Goal: Information Seeking & Learning: Learn about a topic

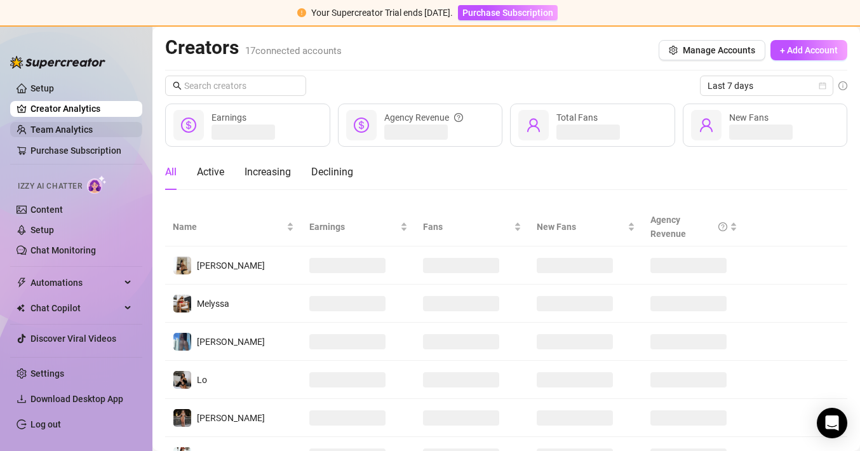
click at [67, 130] on link "Team Analytics" at bounding box center [61, 130] width 62 height 10
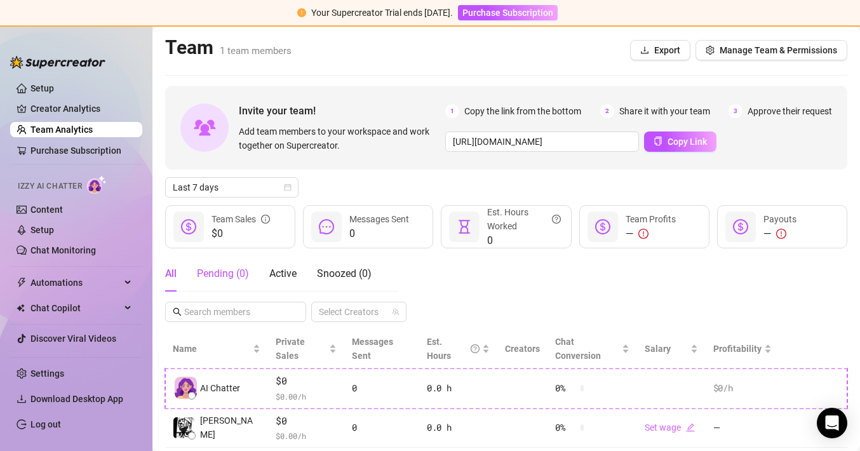
click at [232, 274] on div "Pending ( 0 )" at bounding box center [223, 273] width 52 height 15
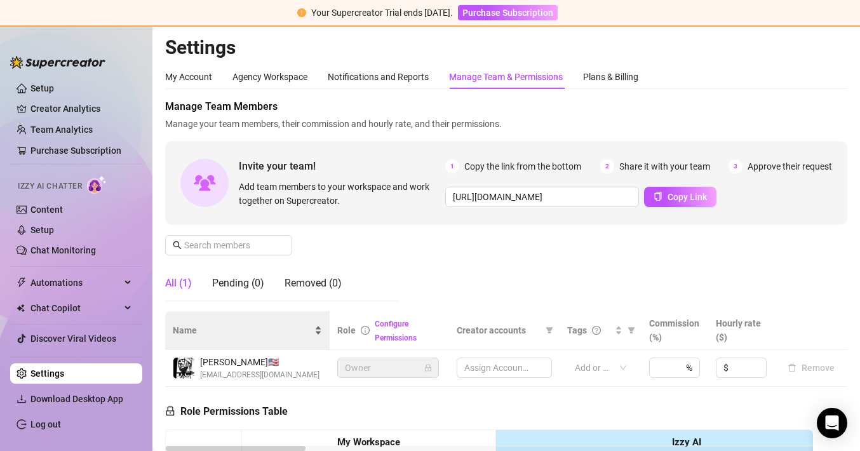
scroll to position [114, 0]
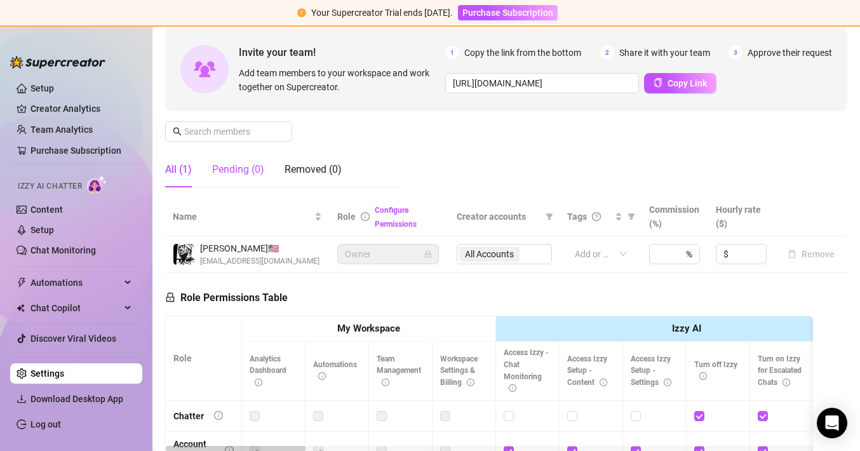
click at [226, 171] on div "Pending (0)" at bounding box center [238, 169] width 52 height 15
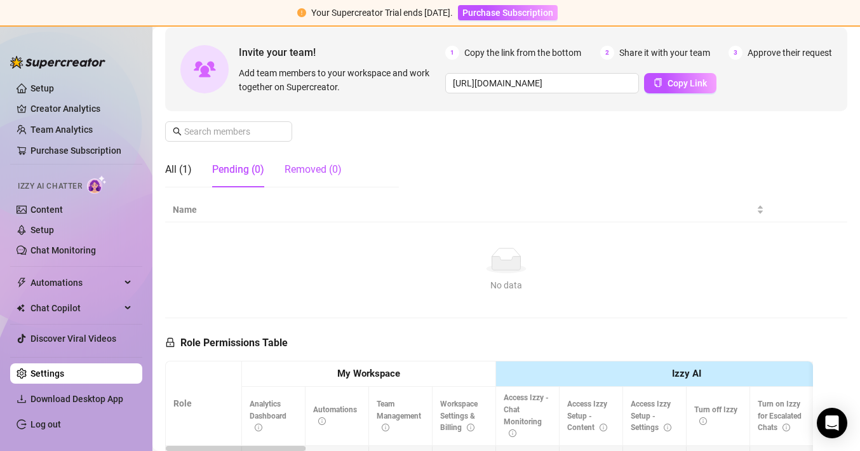
click at [328, 163] on div "Removed (0)" at bounding box center [313, 169] width 57 height 15
click at [239, 162] on div "Pending (0)" at bounding box center [238, 169] width 52 height 15
click at [178, 170] on div "All (1)" at bounding box center [178, 169] width 27 height 15
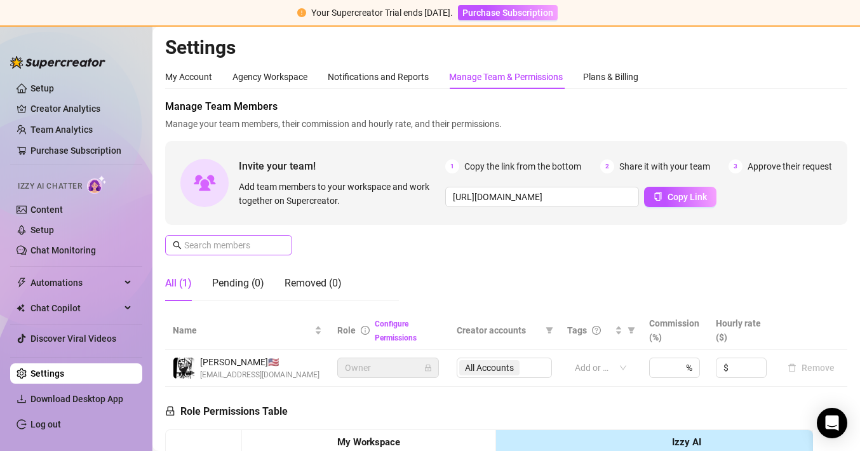
scroll to position [0, 0]
click at [254, 249] on input "text" at bounding box center [229, 245] width 90 height 14
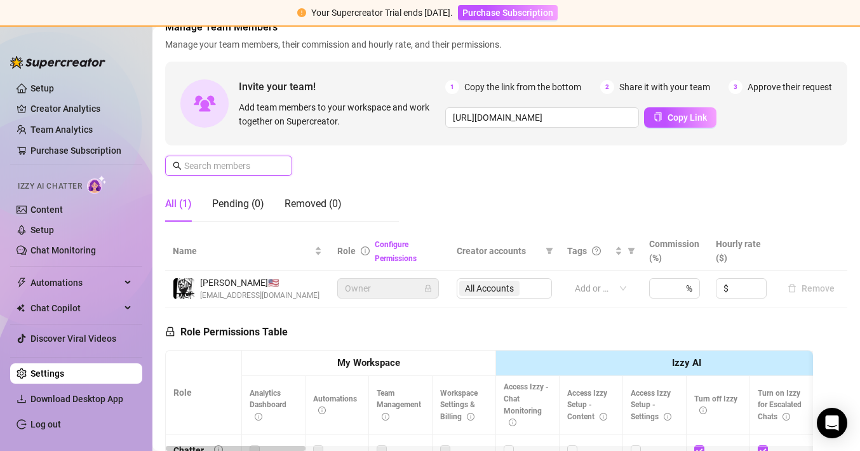
scroll to position [283, 0]
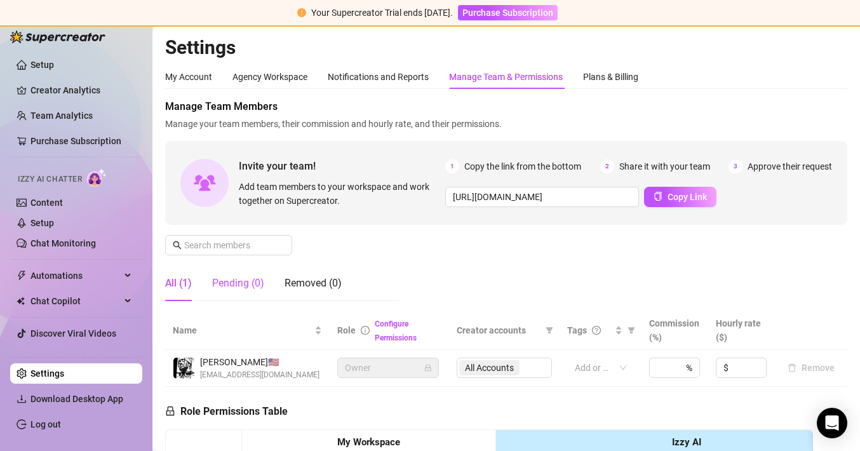
click at [236, 281] on div "Pending (0)" at bounding box center [238, 283] width 52 height 15
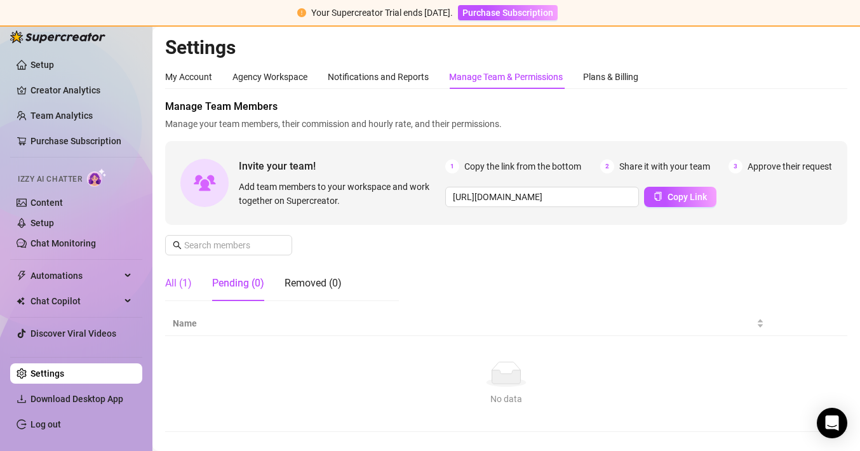
click at [173, 285] on div "All (1)" at bounding box center [178, 283] width 27 height 15
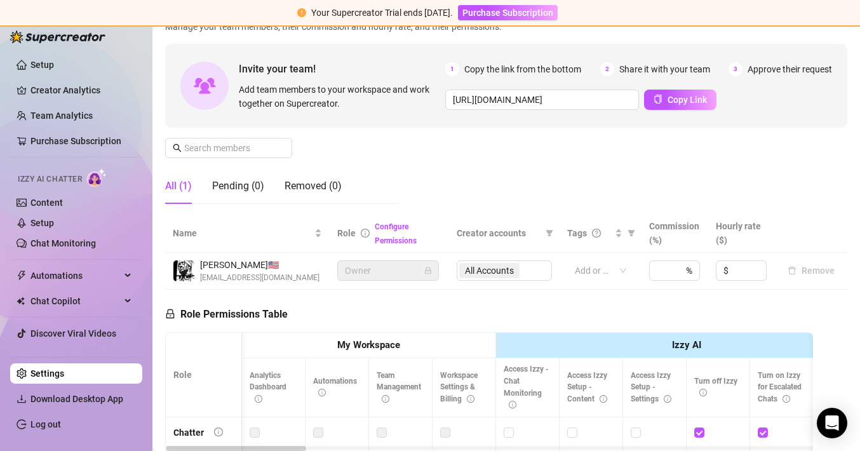
scroll to position [0, 2]
click at [297, 190] on div "Removed (0)" at bounding box center [313, 186] width 57 height 15
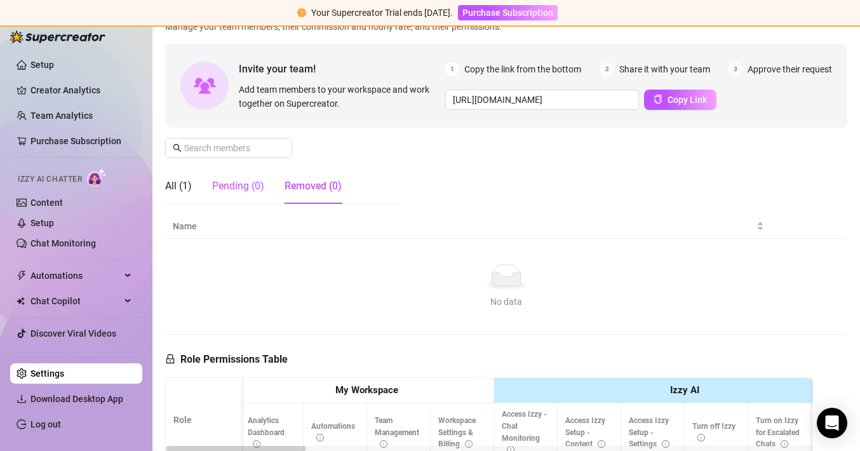
click at [227, 186] on div "Pending (0)" at bounding box center [238, 186] width 52 height 15
click at [181, 186] on div "All (1)" at bounding box center [178, 186] width 27 height 15
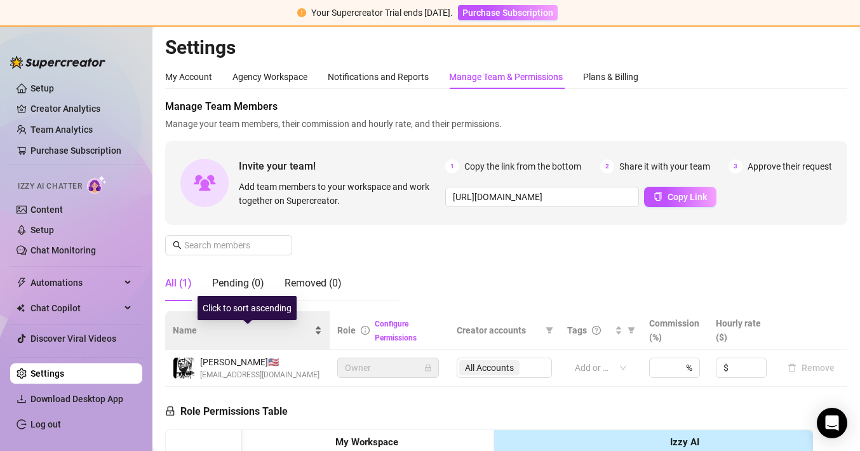
scroll to position [0, 0]
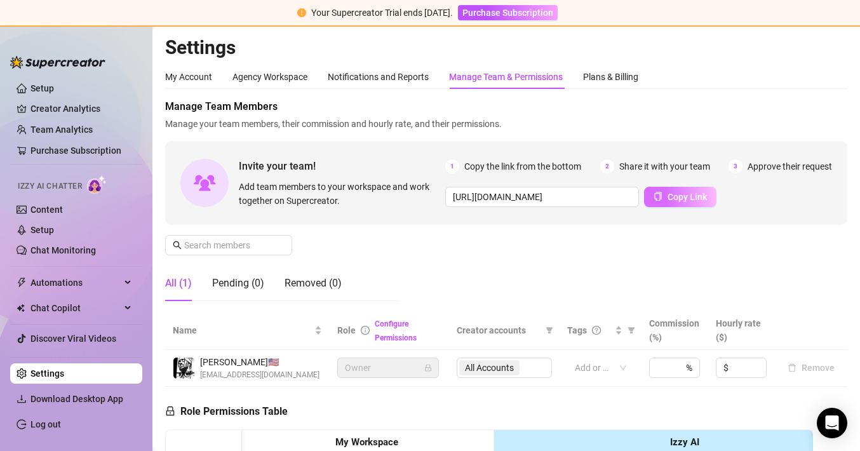
click at [689, 200] on span "Copy Link" at bounding box center [687, 197] width 39 height 10
click at [672, 192] on span "Copy Link" at bounding box center [687, 197] width 39 height 10
click at [46, 93] on link "Setup" at bounding box center [42, 88] width 24 height 10
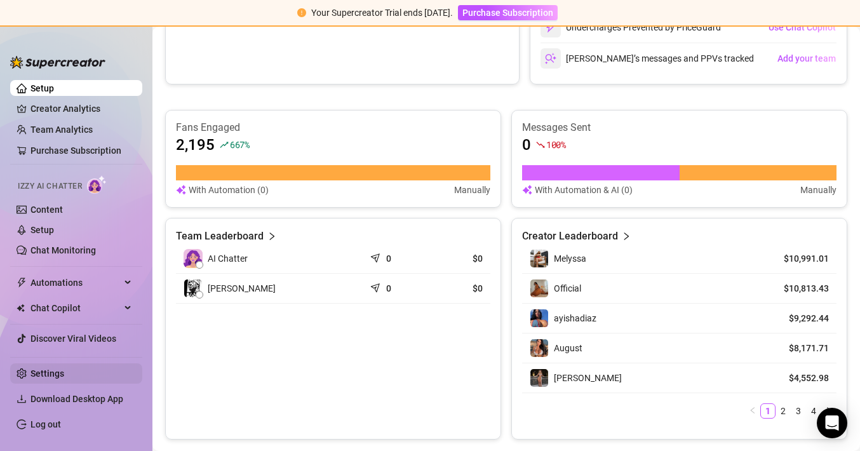
click at [43, 372] on link "Settings" at bounding box center [47, 374] width 34 height 10
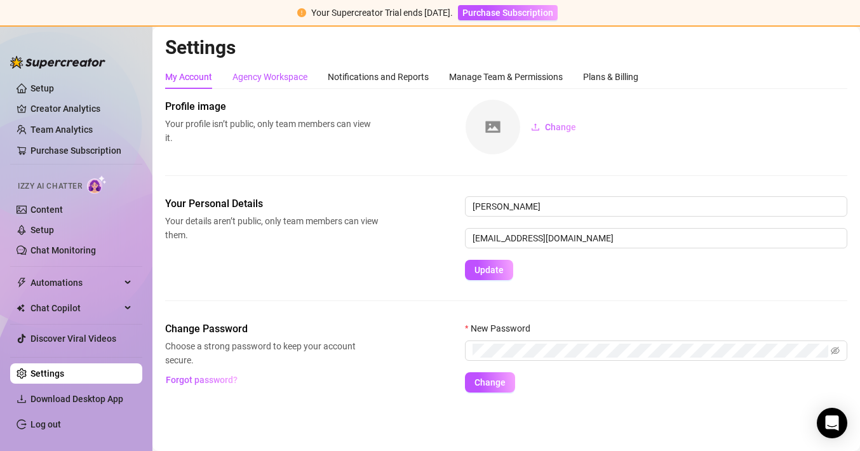
click at [281, 80] on div "Agency Workspace" at bounding box center [270, 77] width 75 height 14
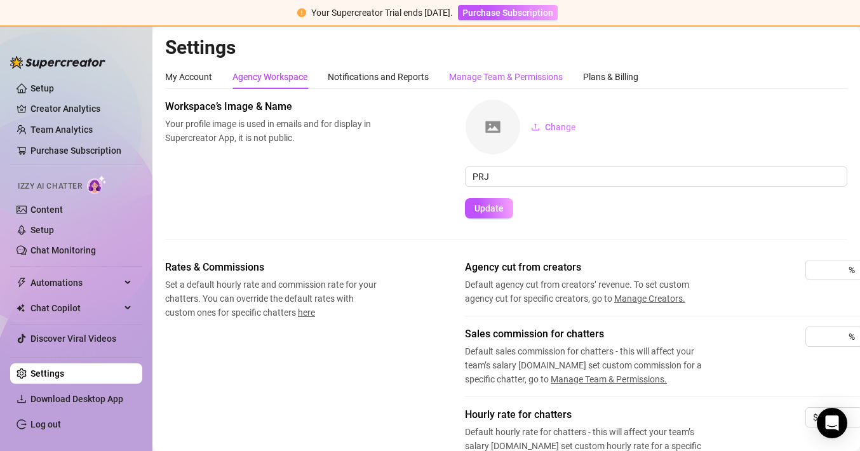
click at [487, 82] on div "Manage Team & Permissions" at bounding box center [506, 77] width 114 height 14
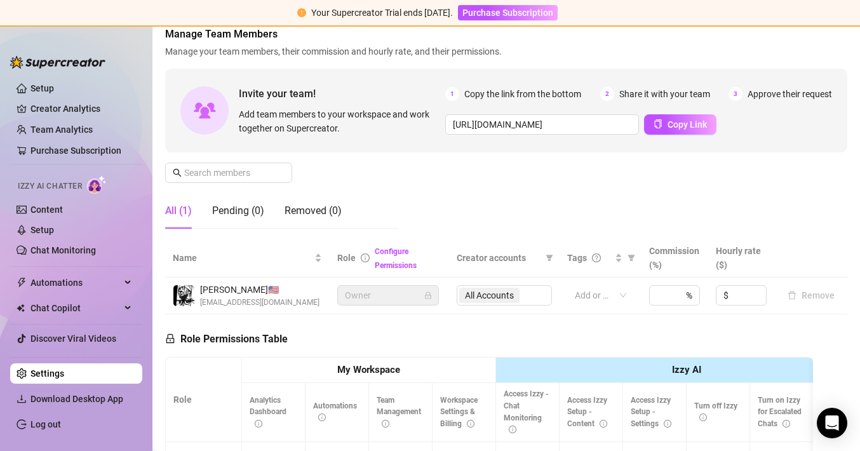
scroll to position [44, 0]
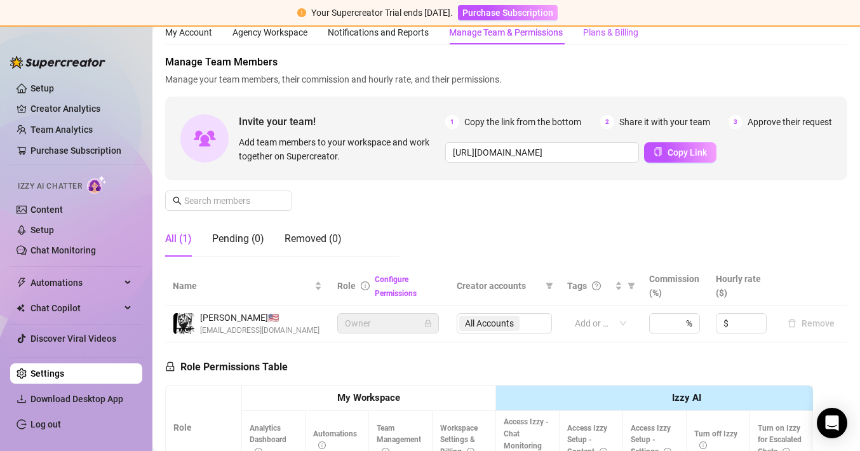
click at [599, 37] on div "Plans & Billing" at bounding box center [610, 32] width 55 height 14
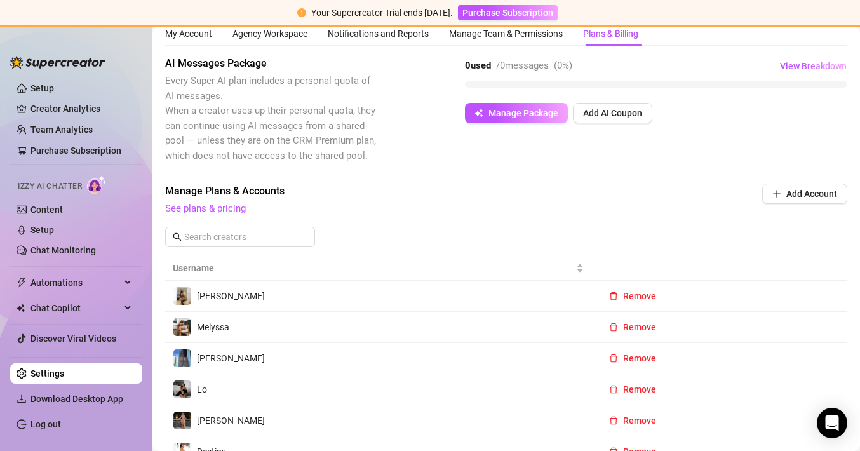
scroll to position [43, 0]
click at [61, 131] on link "Team Analytics" at bounding box center [61, 130] width 62 height 10
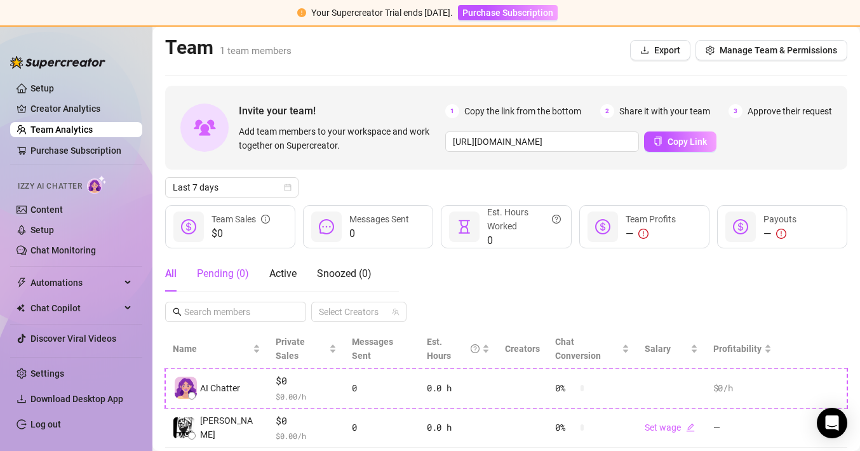
click at [230, 270] on div "Pending ( 0 )" at bounding box center [223, 273] width 52 height 15
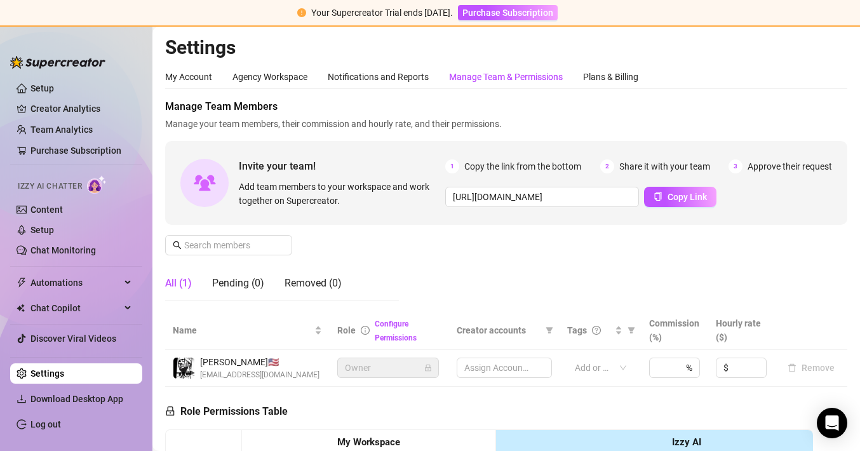
click at [475, 72] on div "Manage Team & Permissions" at bounding box center [506, 77] width 114 height 14
click at [474, 82] on div "Manage Team & Permissions" at bounding box center [506, 77] width 114 height 14
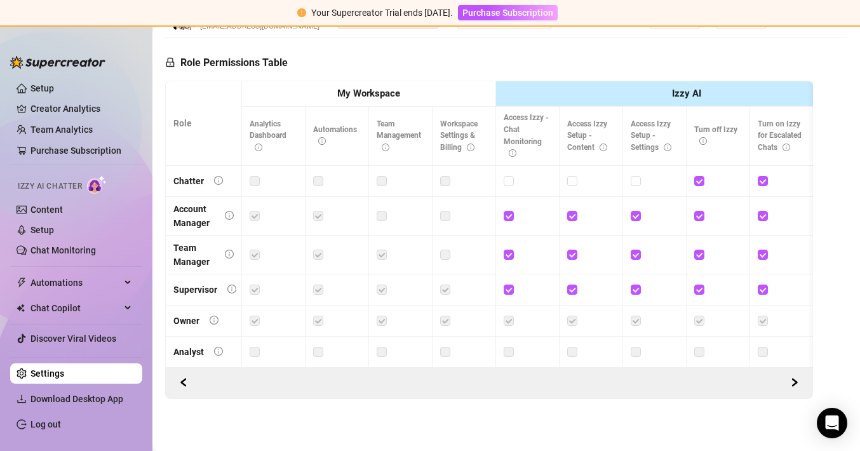
scroll to position [347, 0]
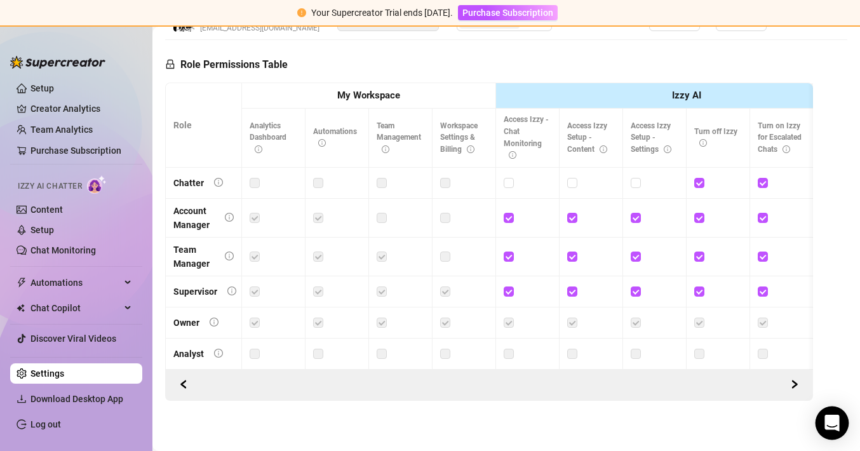
click at [830, 423] on icon "Open Intercom Messenger" at bounding box center [832, 423] width 15 height 17
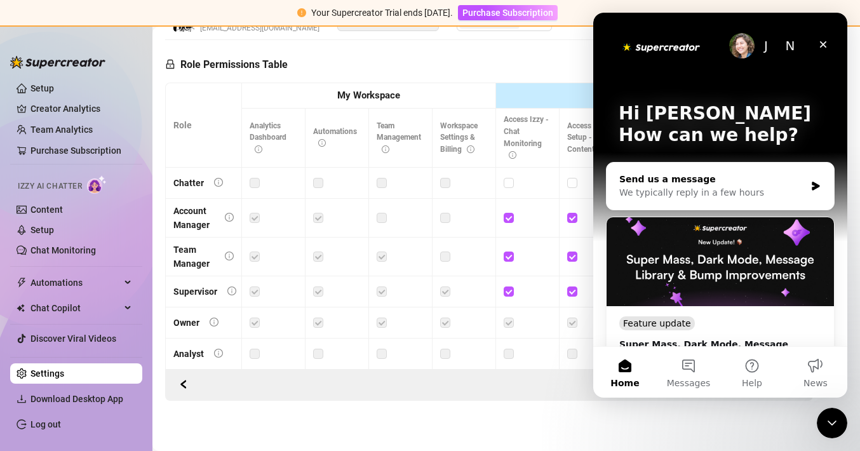
scroll to position [0, 0]
click at [724, 191] on div "We typically reply in a few hours" at bounding box center [712, 192] width 186 height 13
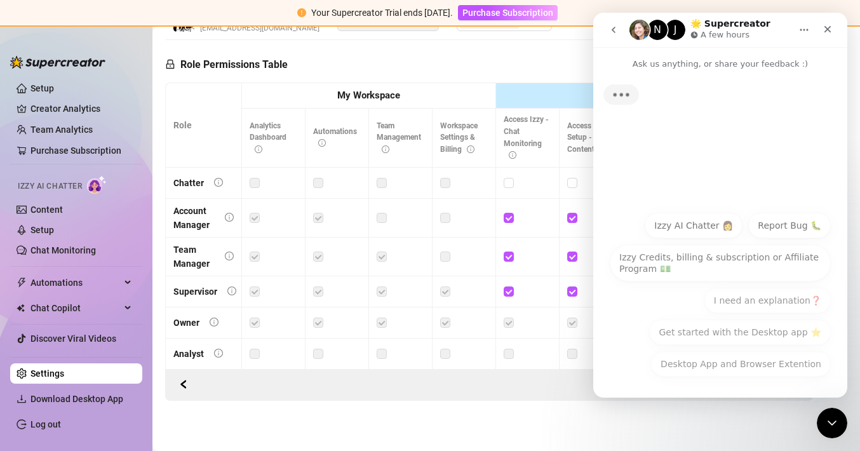
click at [673, 62] on p "Ask us anything, or share your feedback :)" at bounding box center [720, 59] width 254 height 24
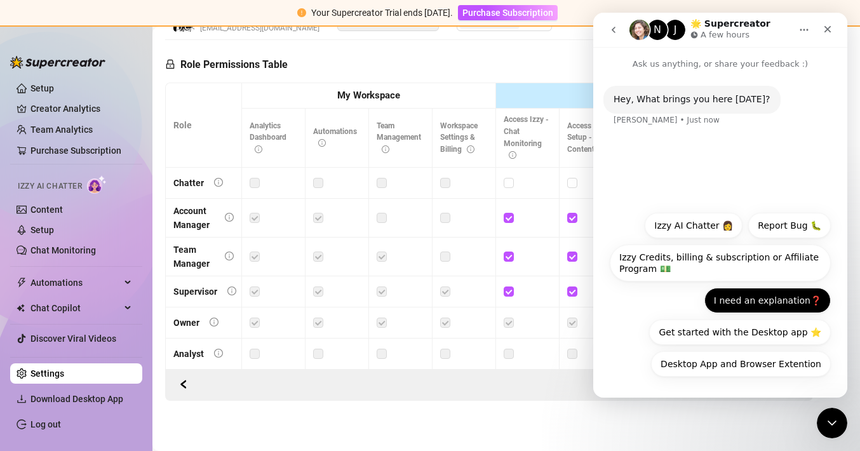
click at [741, 306] on button "I need an explanation❓" at bounding box center [768, 300] width 126 height 25
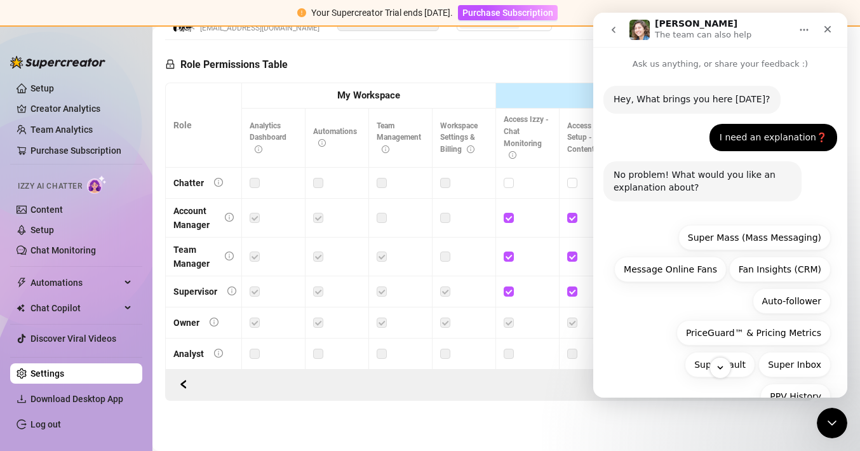
click at [807, 31] on icon "Home" at bounding box center [804, 30] width 10 height 10
click at [682, 140] on div "I need an explanation❓ [PERSON_NAME] • Just now" at bounding box center [721, 143] width 234 height 38
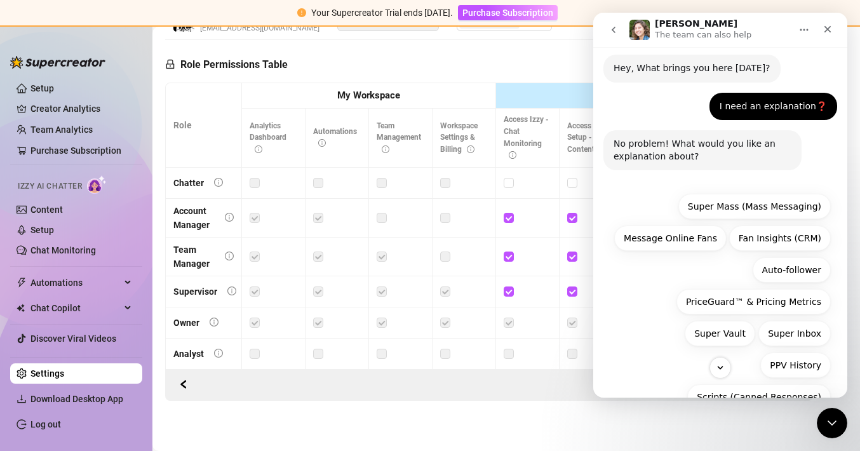
scroll to position [32, 0]
click at [721, 361] on button "Scroll to bottom" at bounding box center [720, 368] width 24 height 24
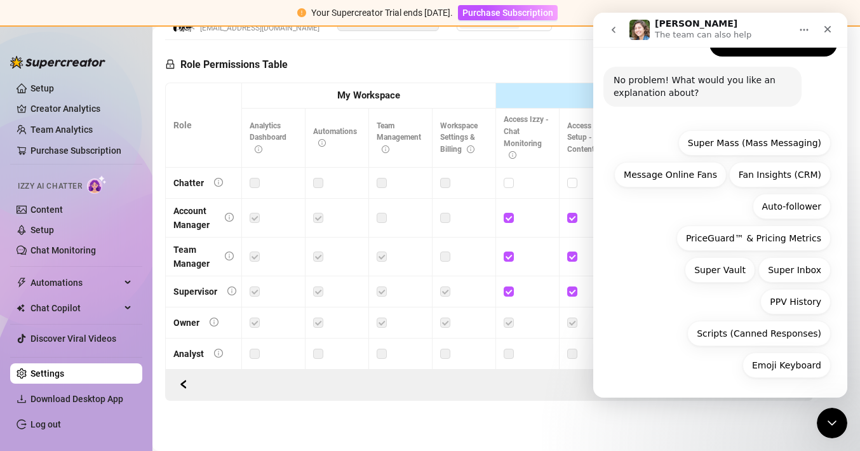
click at [773, 381] on div "Emoji Keyboard Super Mass (Mass Messaging) Message Online Fans Fan Insights (CR…" at bounding box center [720, 257] width 221 height 254
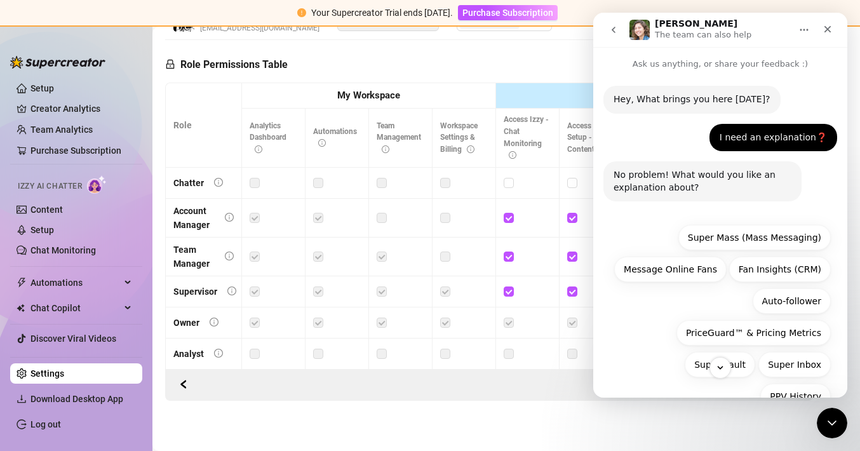
scroll to position [0, 0]
click at [617, 30] on icon "go back" at bounding box center [614, 30] width 10 height 10
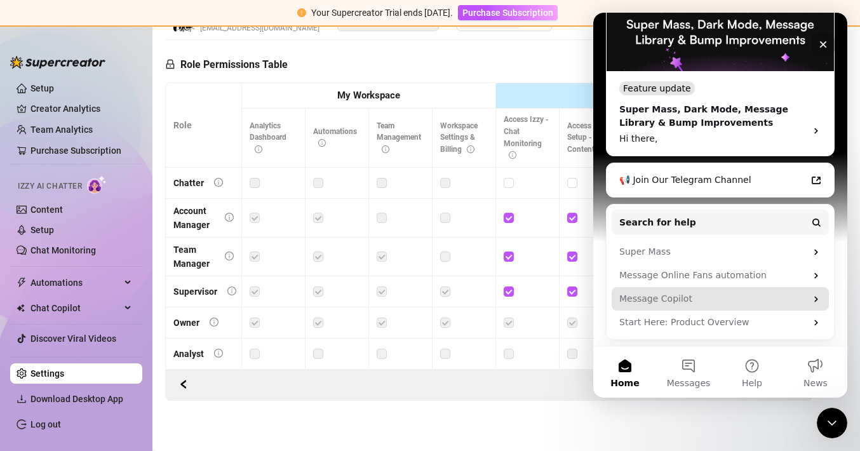
scroll to position [254, 0]
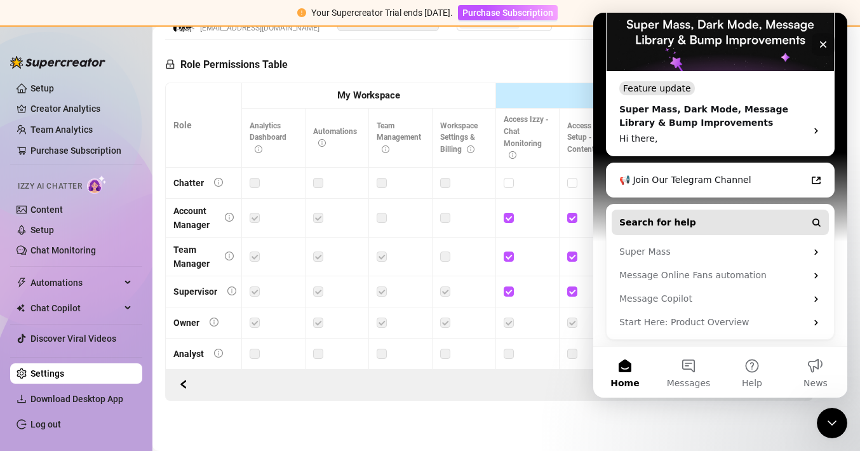
click at [783, 221] on button "Search for help" at bounding box center [720, 222] width 217 height 25
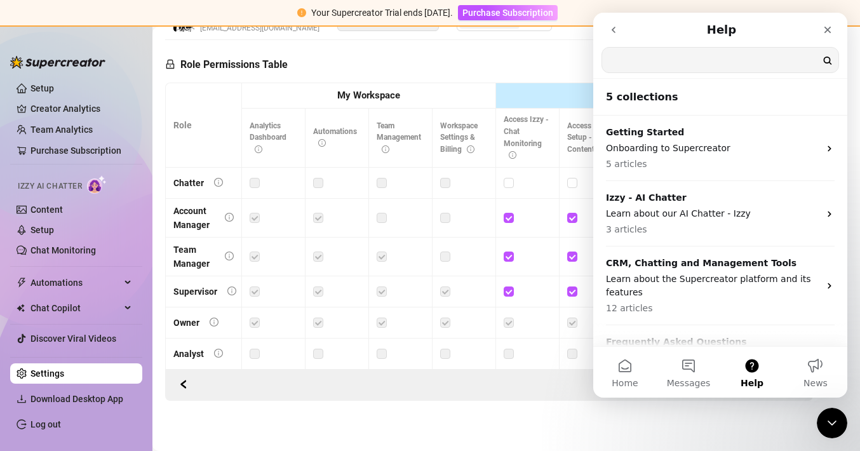
scroll to position [0, 0]
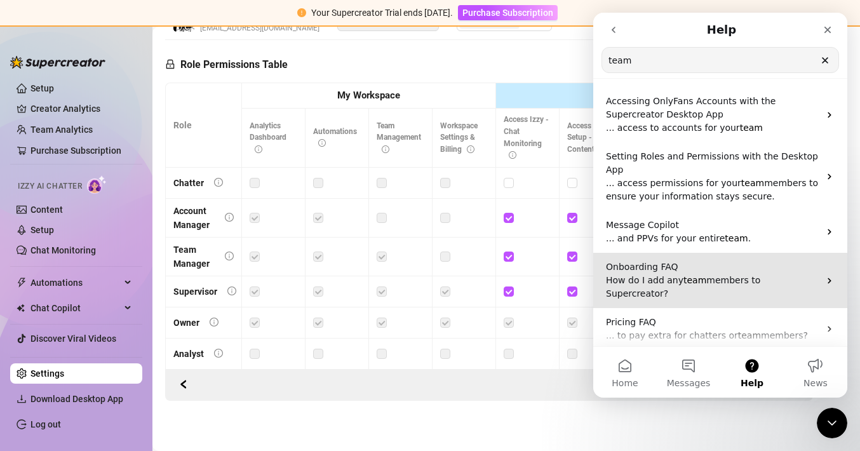
type input "team"
click at [714, 283] on span "members to Supercreator?" at bounding box center [683, 287] width 154 height 24
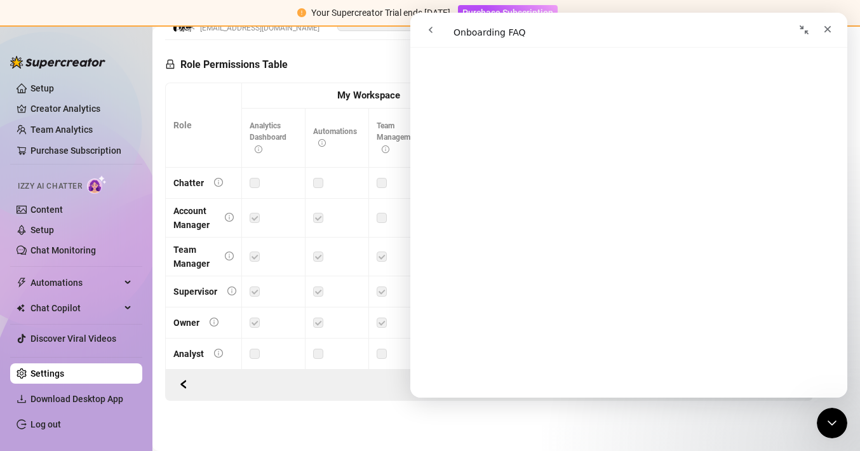
scroll to position [953, 0]
click at [311, 408] on div "Settings My Account Agency Workspace Notifications and Reports Manage Team & Pe…" at bounding box center [506, 52] width 682 height 727
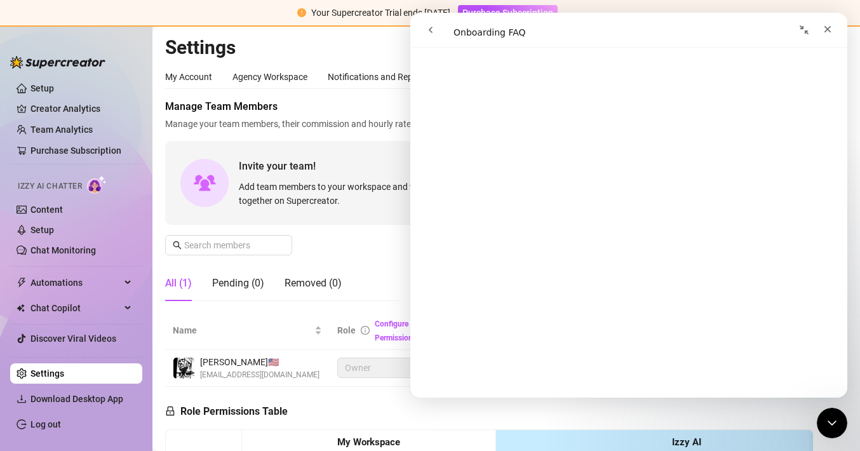
scroll to position [0, 0]
click at [304, 250] on div "Manage Team Members Manage your team members, their commission and hourly rate,…" at bounding box center [506, 205] width 682 height 212
click at [240, 287] on div "Pending (0)" at bounding box center [238, 283] width 52 height 15
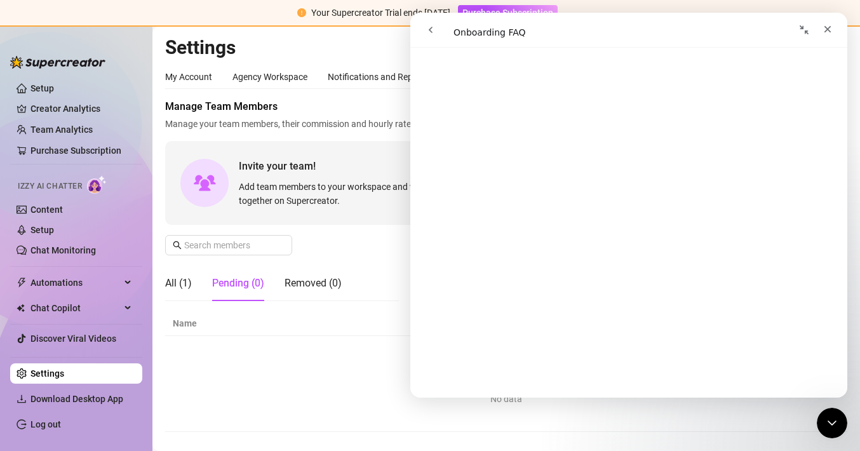
scroll to position [177, 0]
click at [827, 36] on div "Close" at bounding box center [827, 29] width 23 height 23
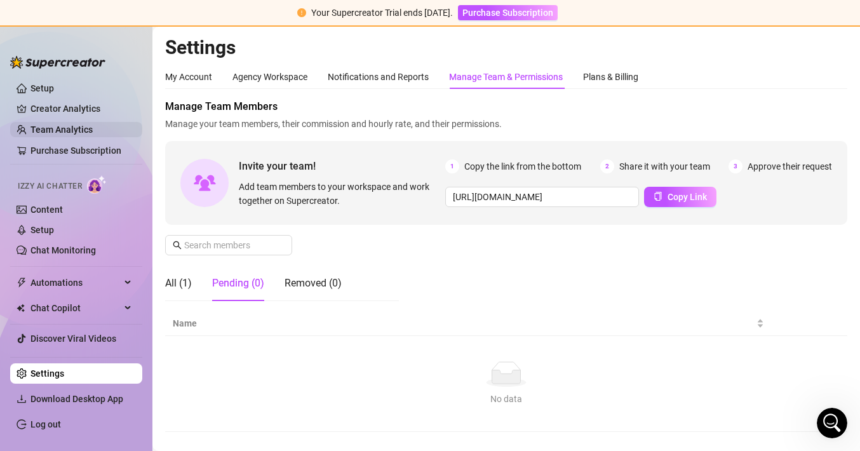
click at [60, 131] on link "Team Analytics" at bounding box center [61, 130] width 62 height 10
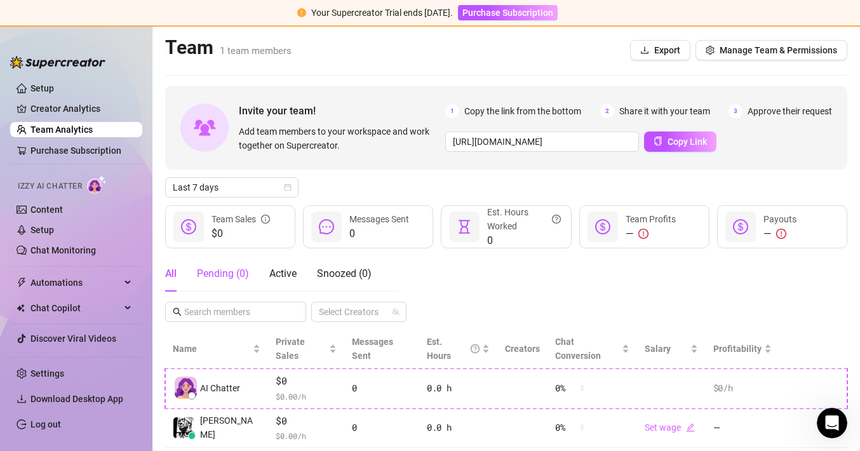
click at [216, 273] on div "Pending ( 0 )" at bounding box center [223, 273] width 52 height 15
